Goal: Answer question/provide support

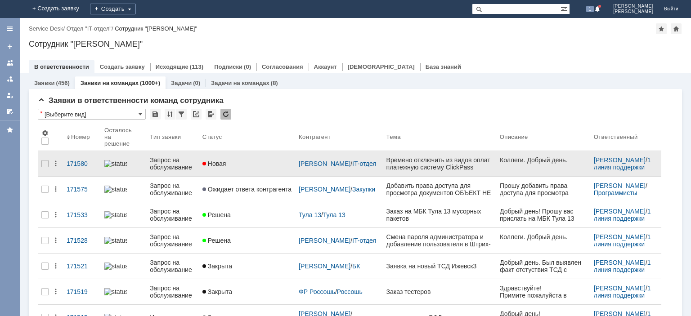
click at [173, 158] on div "Запрос на обслуживание" at bounding box center [172, 164] width 45 height 14
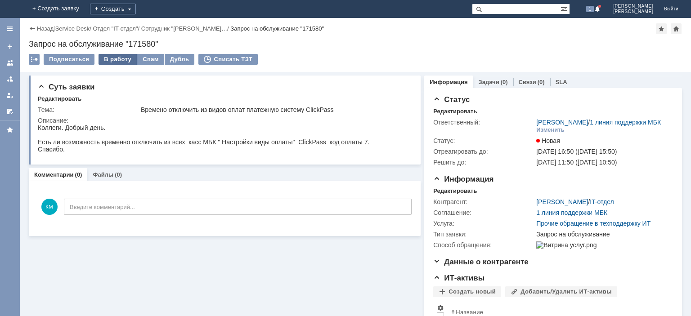
click at [121, 62] on div "В работу" at bounding box center [118, 59] width 38 height 11
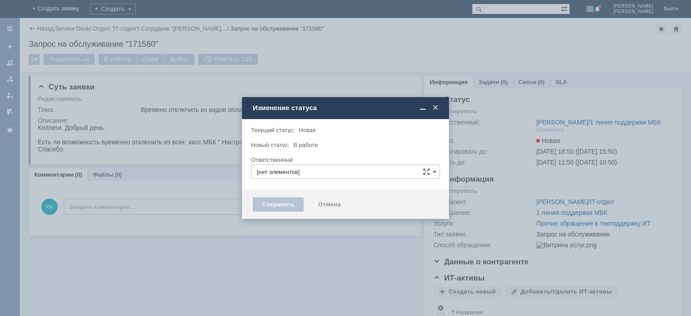
type input "[PERSON_NAME]"
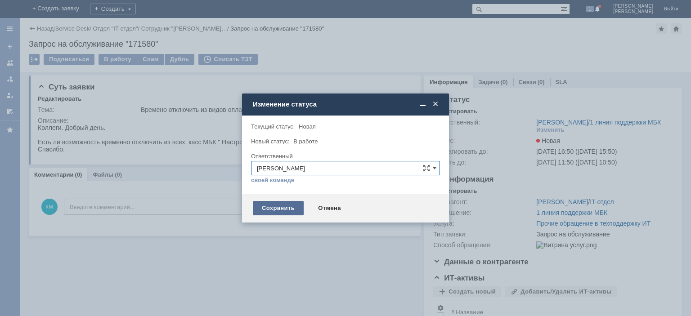
click at [272, 204] on div "Сохранить" at bounding box center [278, 208] width 51 height 14
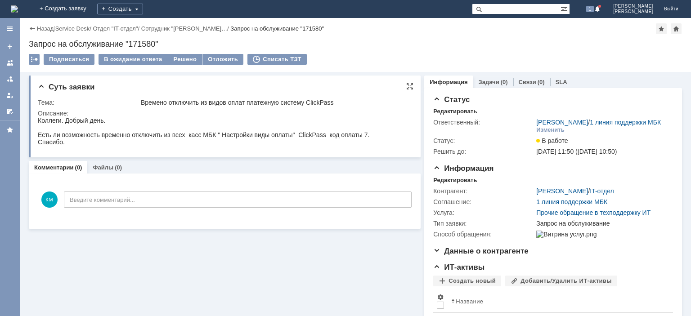
click at [303, 134] on div "Коллеги. Добрый день. Есть ли возможность временно отключить из всех касс МБК "…" at bounding box center [203, 131] width 331 height 29
drag, startPoint x: 298, startPoint y: 134, endPoint x: 367, endPoint y: 136, distance: 69.7
click at [367, 136] on div "Коллеги. Добрый день. Есть ли возможность временно отключить из всех касс МБК "…" at bounding box center [203, 131] width 331 height 29
copy div "ClickPass код оплаты 7"
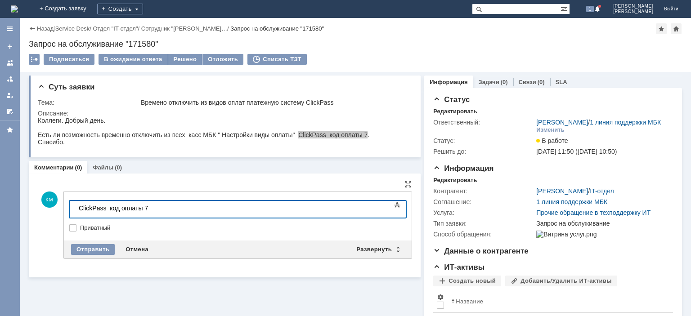
click at [79, 210] on div "ClickPass код оплаты 7" at bounding box center [143, 208] width 128 height 7
drag, startPoint x: 196, startPoint y: 207, endPoint x: 266, endPoint y: 213, distance: 70.4
click at [210, 213] on body "Убрал Вид оплаты у всех мбк ClickPass код оплаты 7" at bounding box center [142, 212] width 135 height 22
drag, startPoint x: 197, startPoint y: 205, endPoint x: 166, endPoint y: 210, distance: 31.5
click at [166, 210] on div "Убрал Вид оплаты у всех мбк ClickPass" at bounding box center [143, 208] width 128 height 7
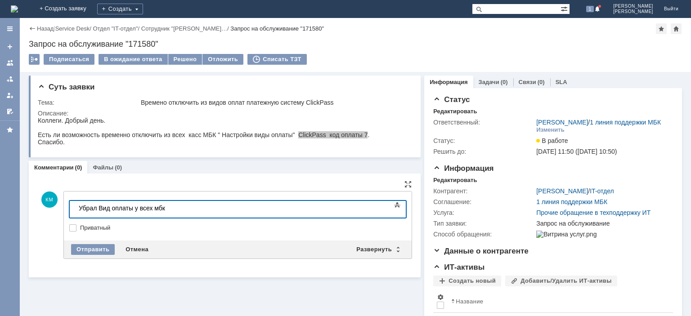
click at [134, 209] on div "Убрал Вид оплаты у всех мбк" at bounding box center [143, 208] width 128 height 7
click at [101, 246] on div "Отправить" at bounding box center [93, 249] width 44 height 11
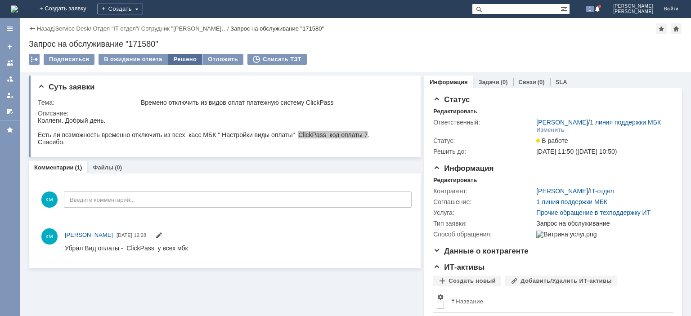
click at [177, 57] on div "Решено" at bounding box center [185, 59] width 34 height 11
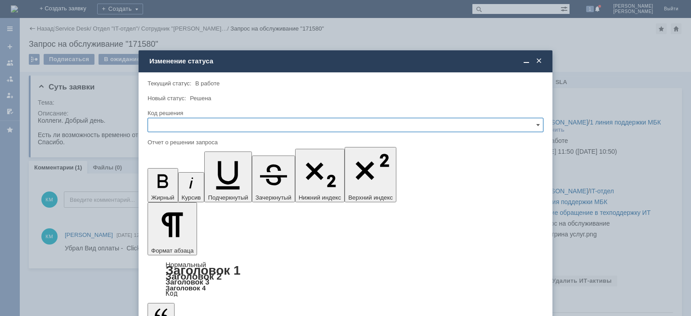
click at [219, 127] on input "text" at bounding box center [346, 125] width 396 height 14
click at [180, 183] on span "Решено" at bounding box center [345, 186] width 384 height 7
type input "Решено"
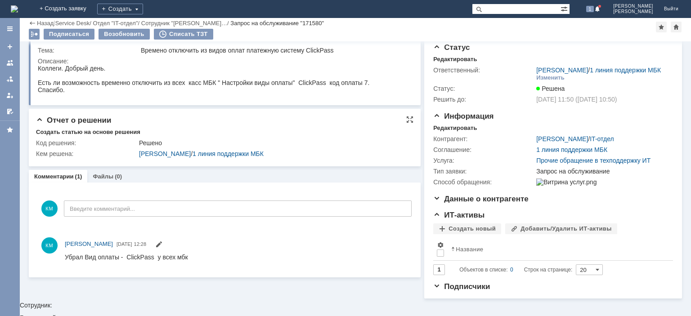
scroll to position [21, 0]
click at [6, 64] on link at bounding box center [10, 63] width 14 height 14
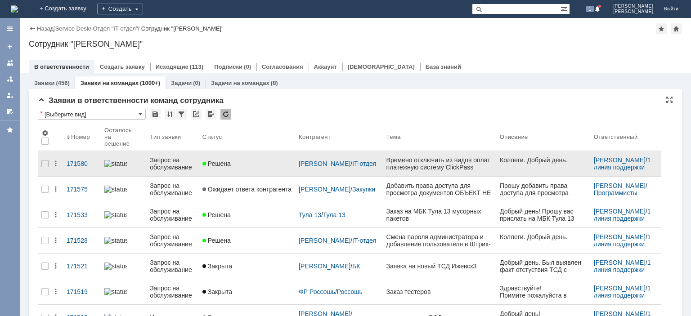
click at [175, 164] on div "Запрос на обслуживание" at bounding box center [172, 164] width 45 height 14
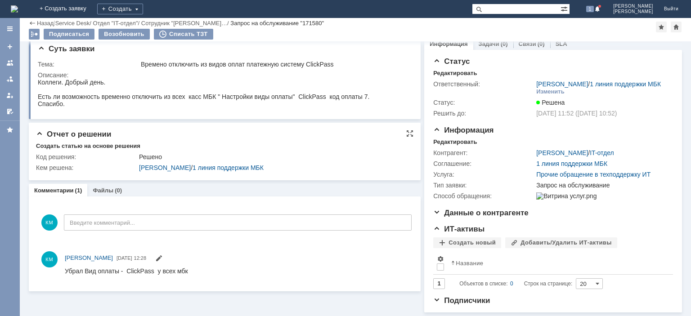
scroll to position [21, 0]
click at [6, 63] on link at bounding box center [10, 63] width 14 height 14
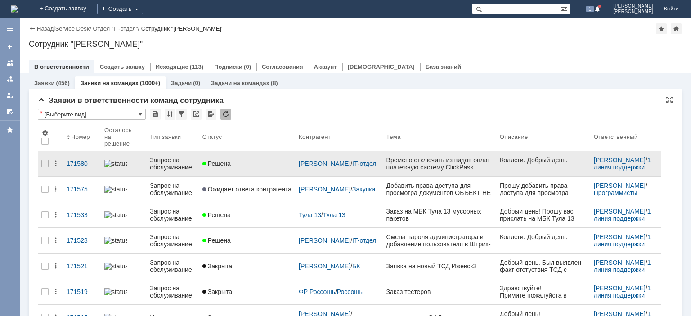
click at [394, 161] on div "Времено отключить из видов оплат платежную систему ClickPass" at bounding box center [439, 164] width 106 height 14
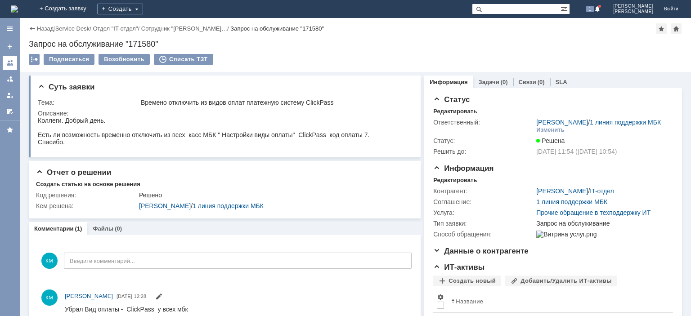
click at [12, 62] on div at bounding box center [9, 62] width 7 height 7
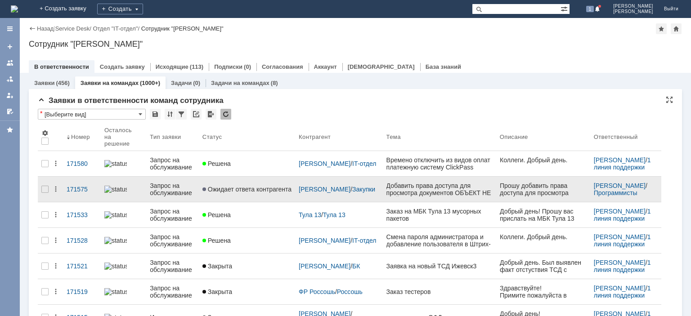
click at [168, 188] on div "Запрос на обслуживание" at bounding box center [172, 189] width 45 height 14
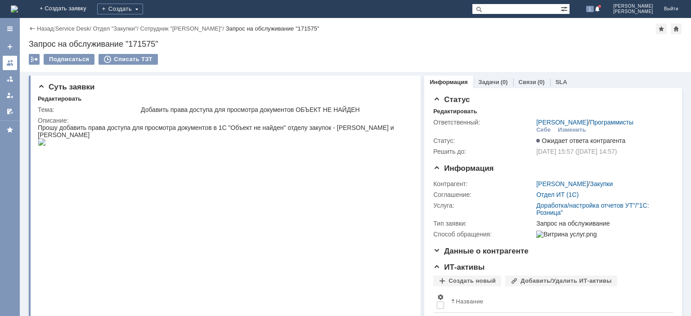
click at [10, 59] on link at bounding box center [10, 63] width 14 height 14
